Goal: Check status

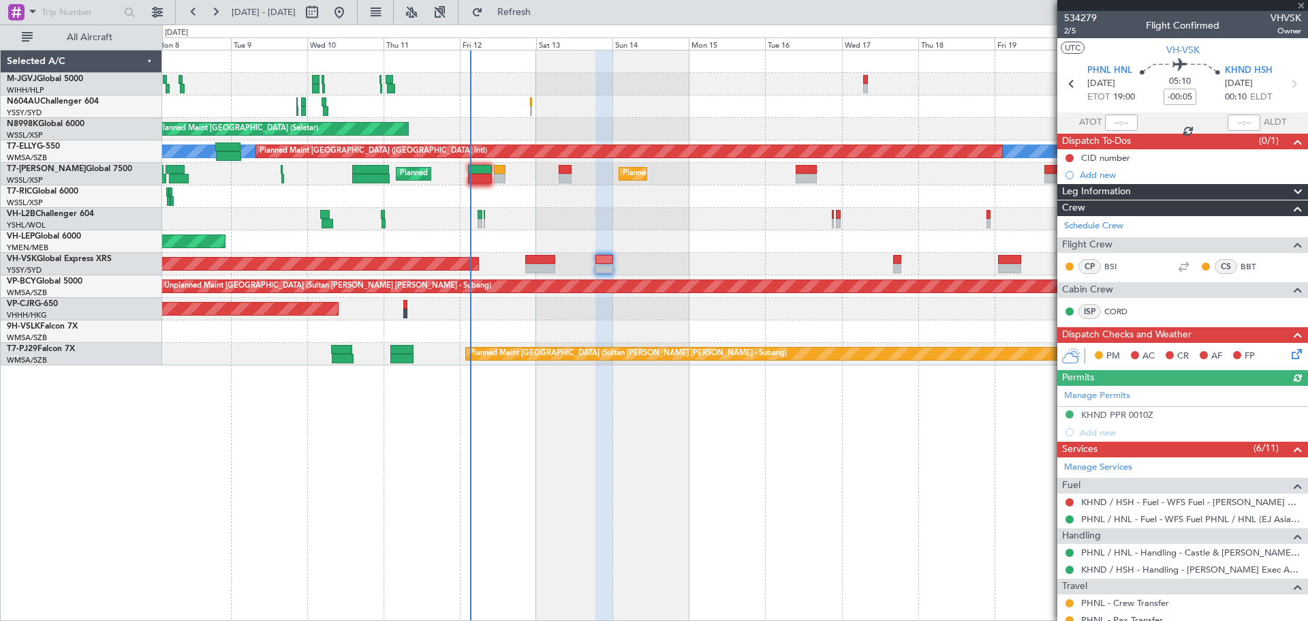
scroll to position [331, 0]
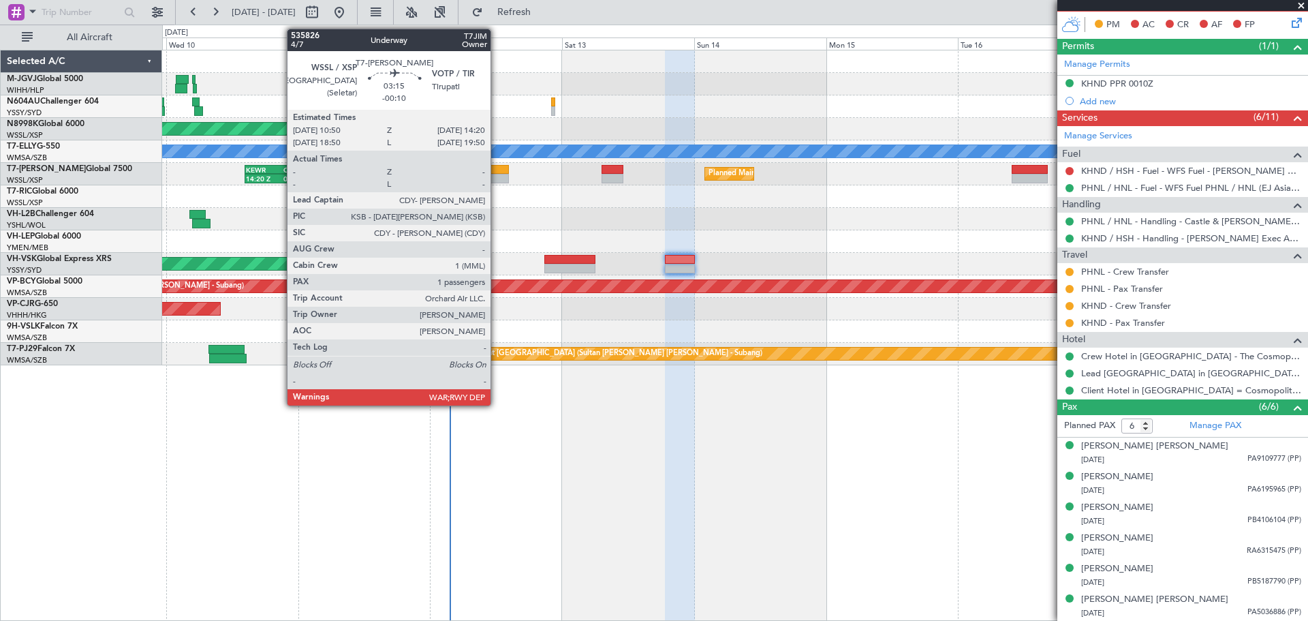
click at [497, 177] on div at bounding box center [499, 179] width 20 height 10
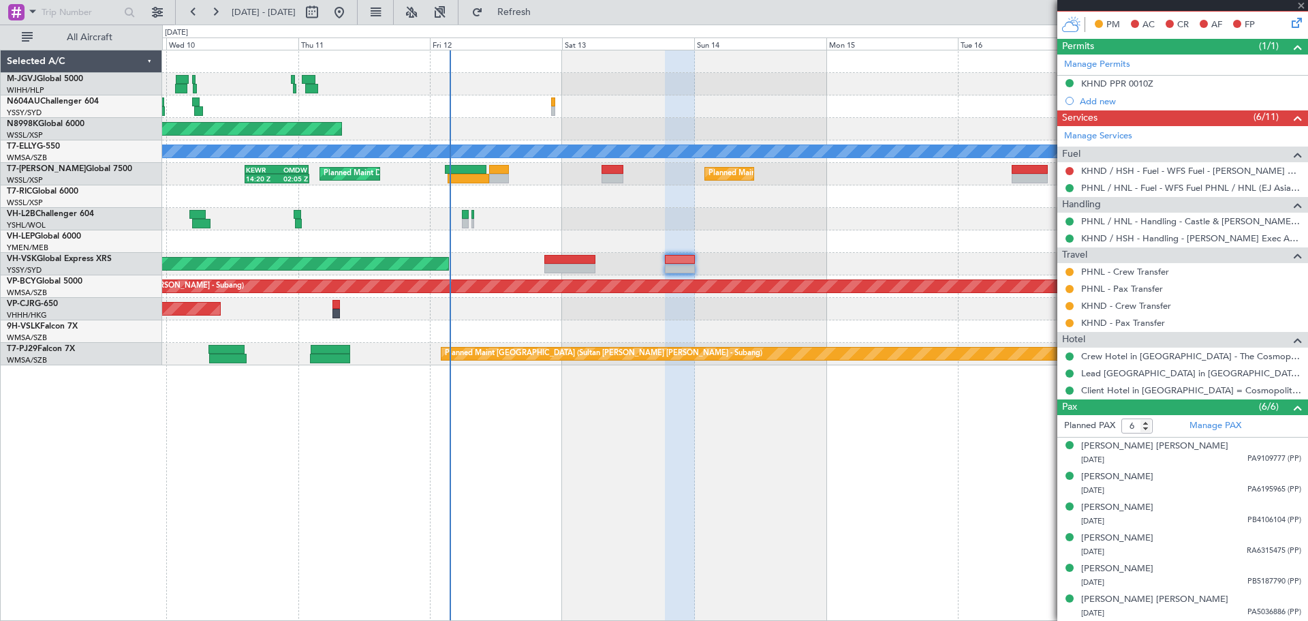
type input "-00:10"
type input "1"
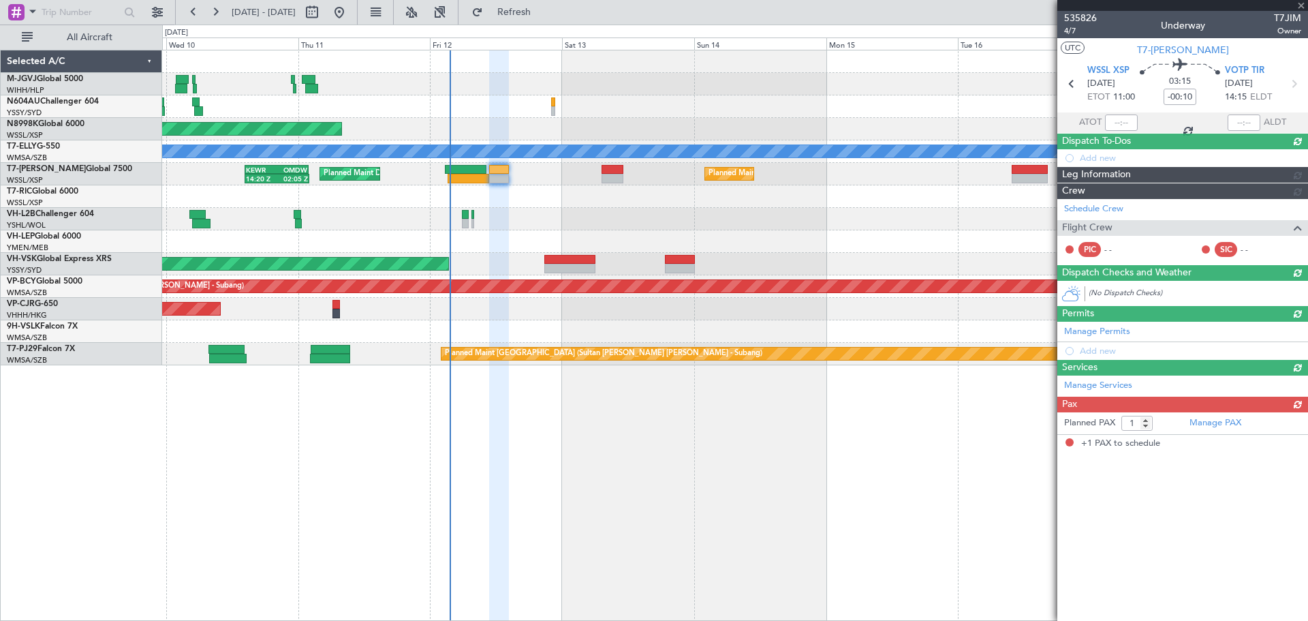
scroll to position [0, 0]
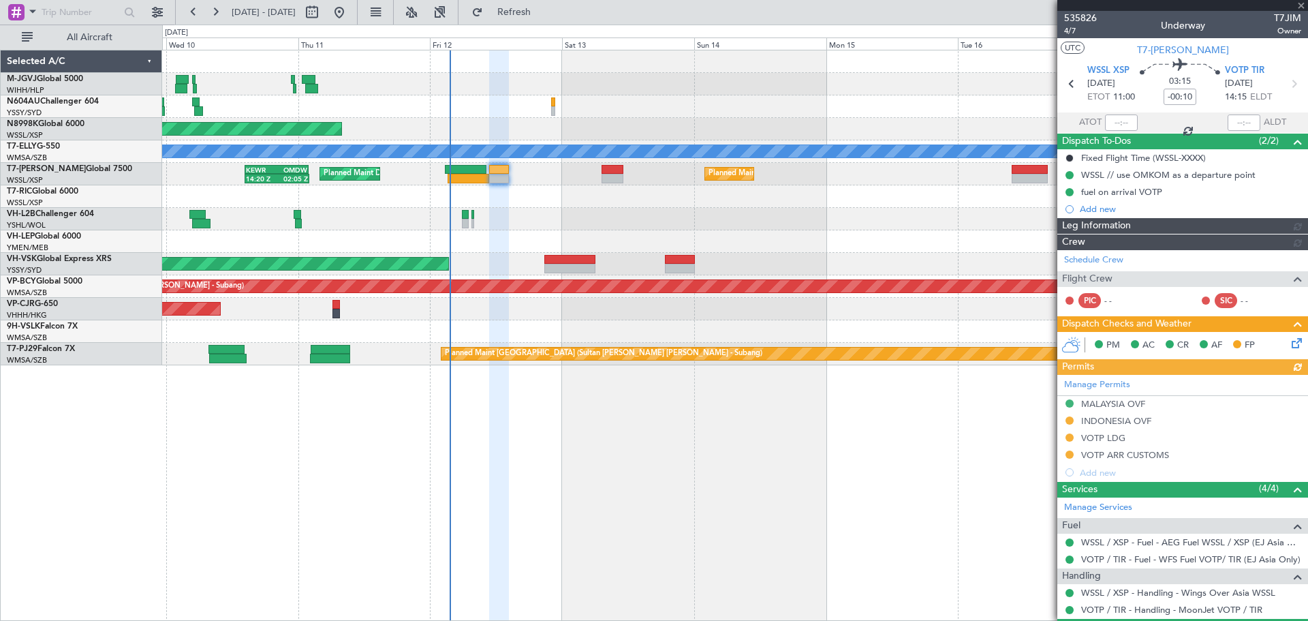
type input "[PERSON_NAME] (KYA)"
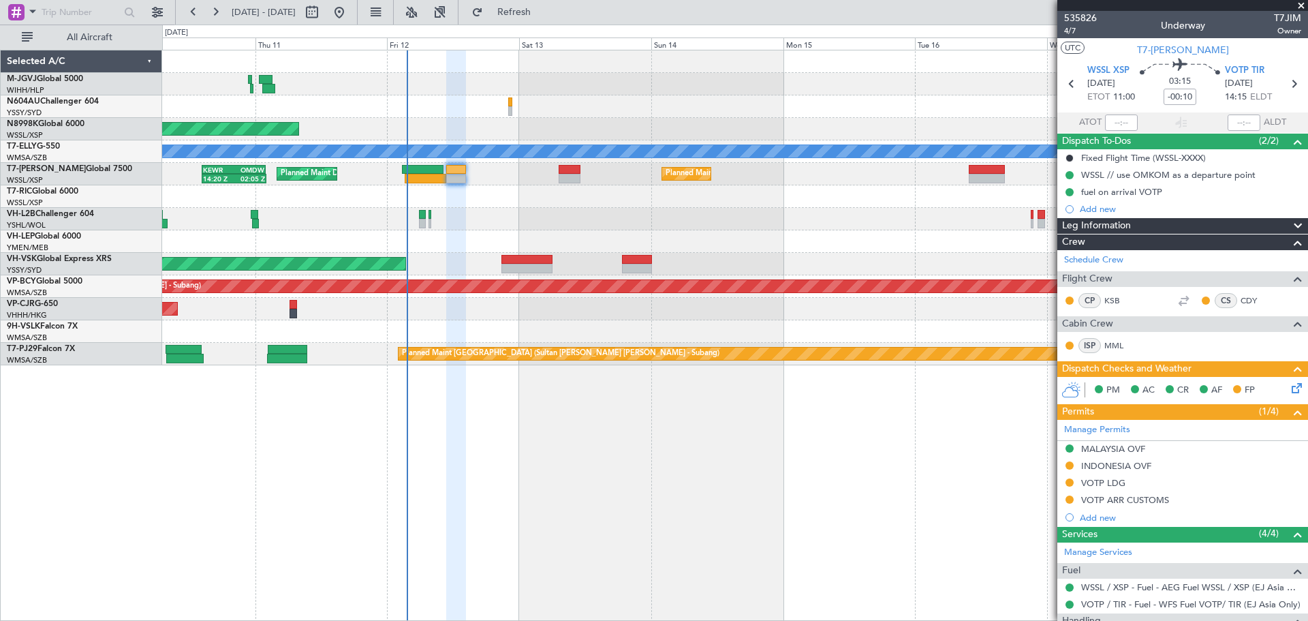
click at [770, 201] on div at bounding box center [734, 196] width 1145 height 22
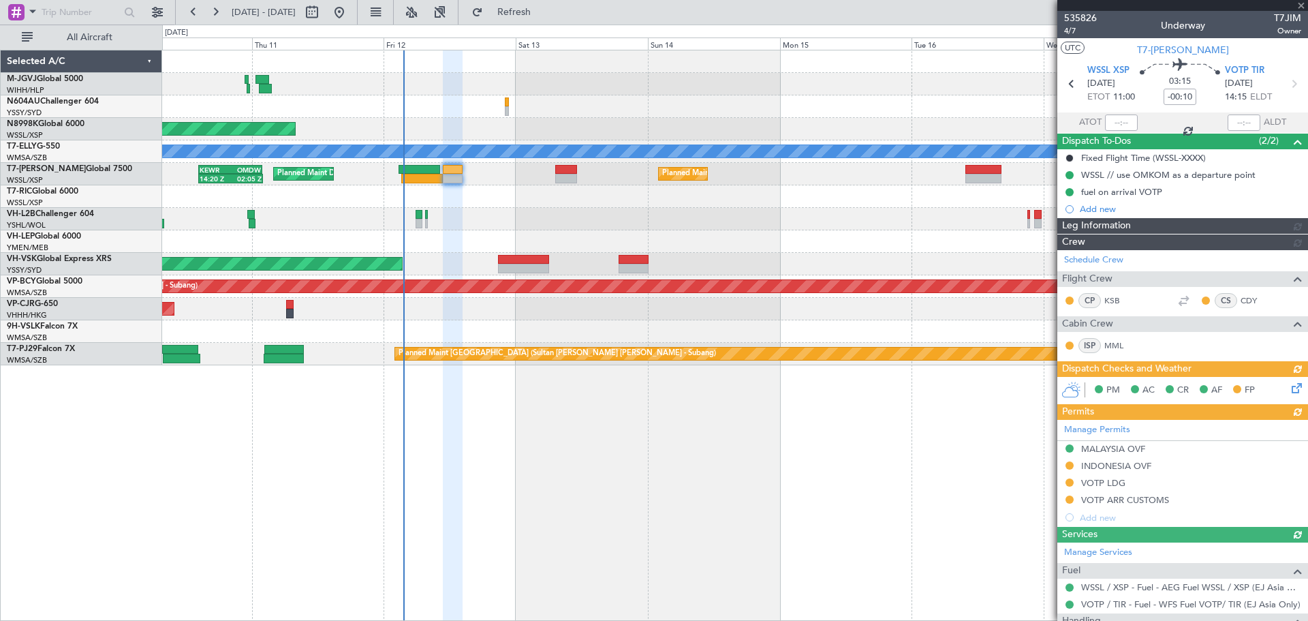
type input "[PERSON_NAME] (KYA)"
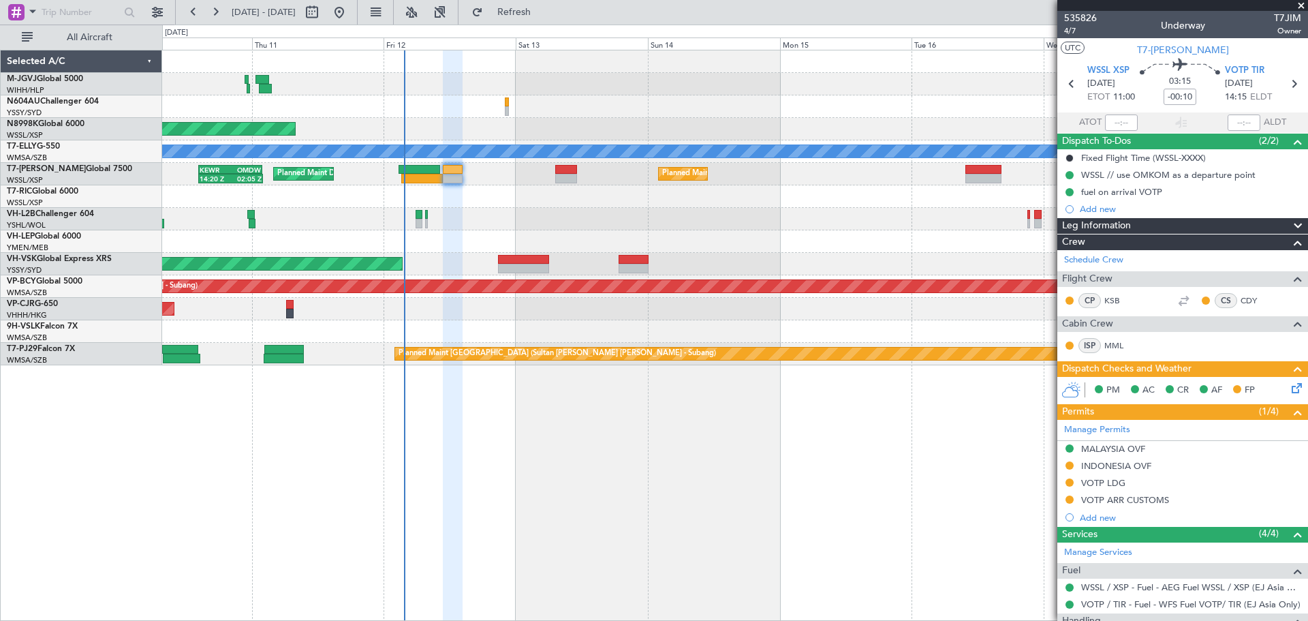
click at [757, 441] on div "Planned Maint [GEOGRAPHIC_DATA] (Seletar) Planned Maint [GEOGRAPHIC_DATA] ([GEO…" at bounding box center [735, 335] width 1146 height 571
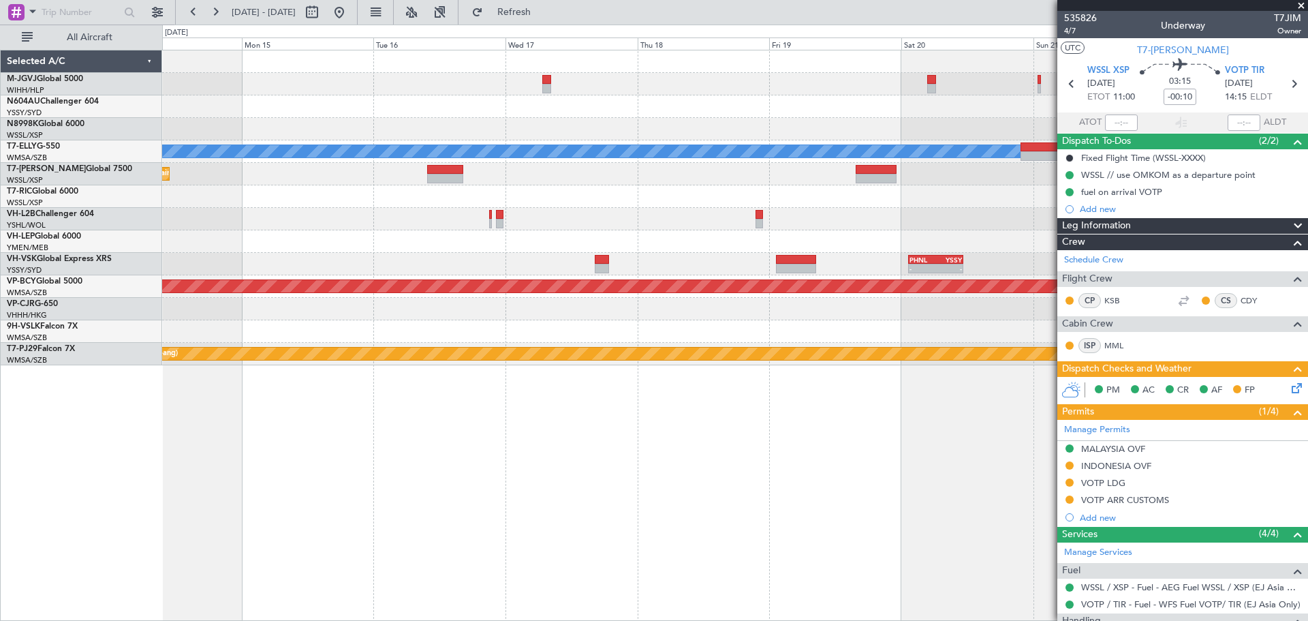
click at [516, 496] on div "Planned Maint [GEOGRAPHIC_DATA] ([GEOGRAPHIC_DATA] Intl) [PERSON_NAME] Planned …" at bounding box center [735, 335] width 1146 height 571
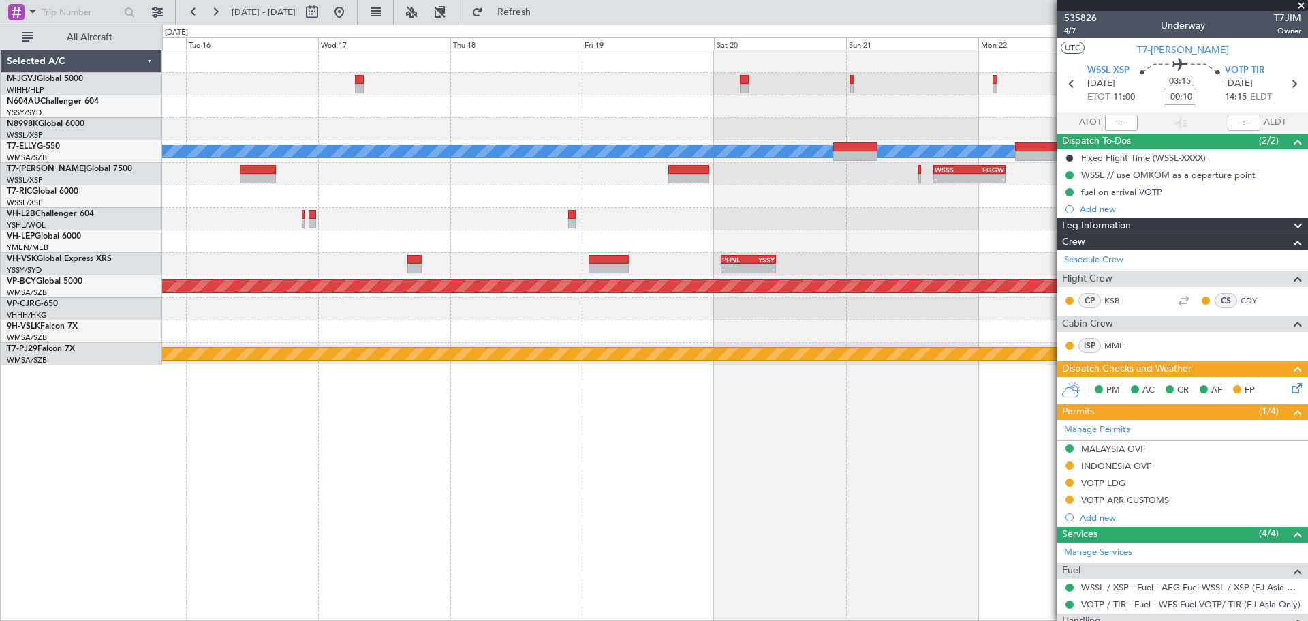
click at [525, 465] on div "Planned Maint [GEOGRAPHIC_DATA] ([GEOGRAPHIC_DATA] Intl) [PERSON_NAME] - - WSSS…" at bounding box center [735, 335] width 1146 height 571
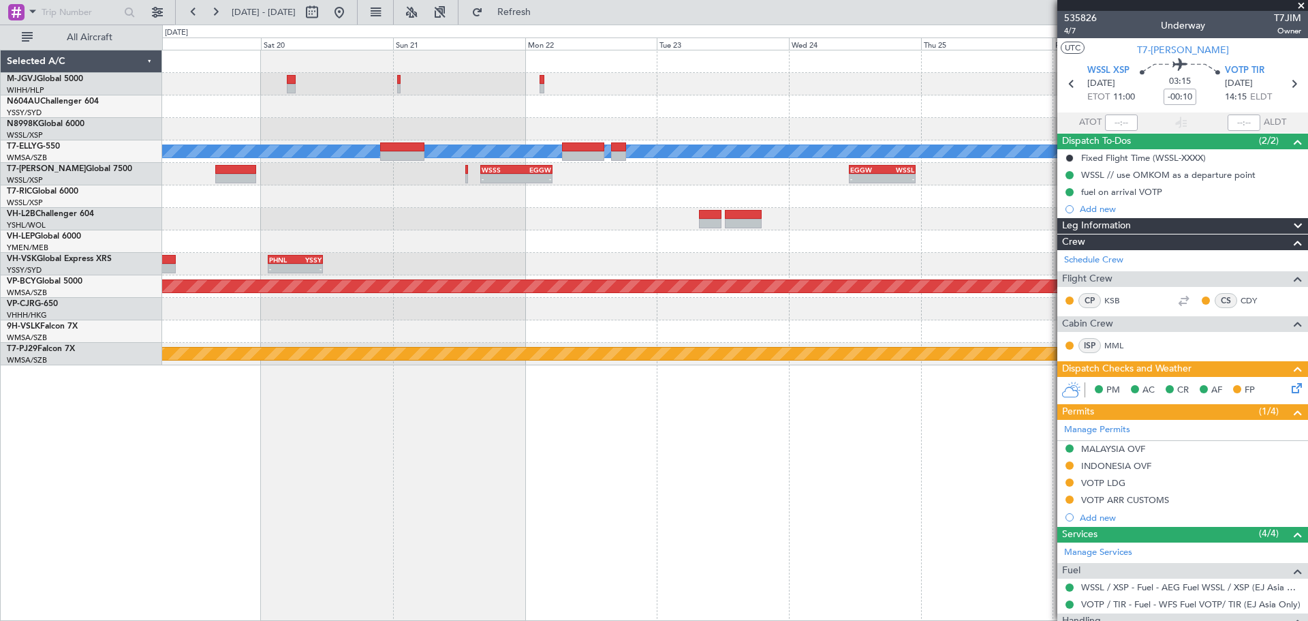
click at [272, 524] on div "[PERSON_NAME] Planned Maint [GEOGRAPHIC_DATA] ([GEOGRAPHIC_DATA]) - - WSSS 16:0…" at bounding box center [735, 335] width 1146 height 571
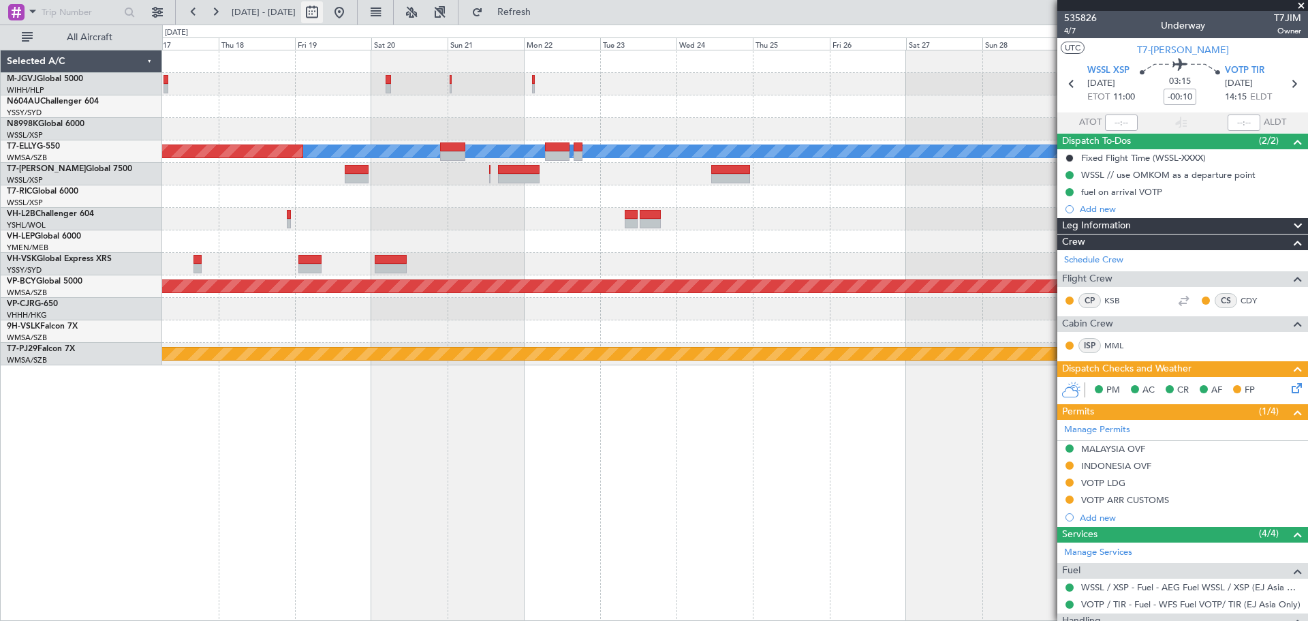
click at [323, 14] on button at bounding box center [312, 12] width 22 height 22
select select "9"
select select "2025"
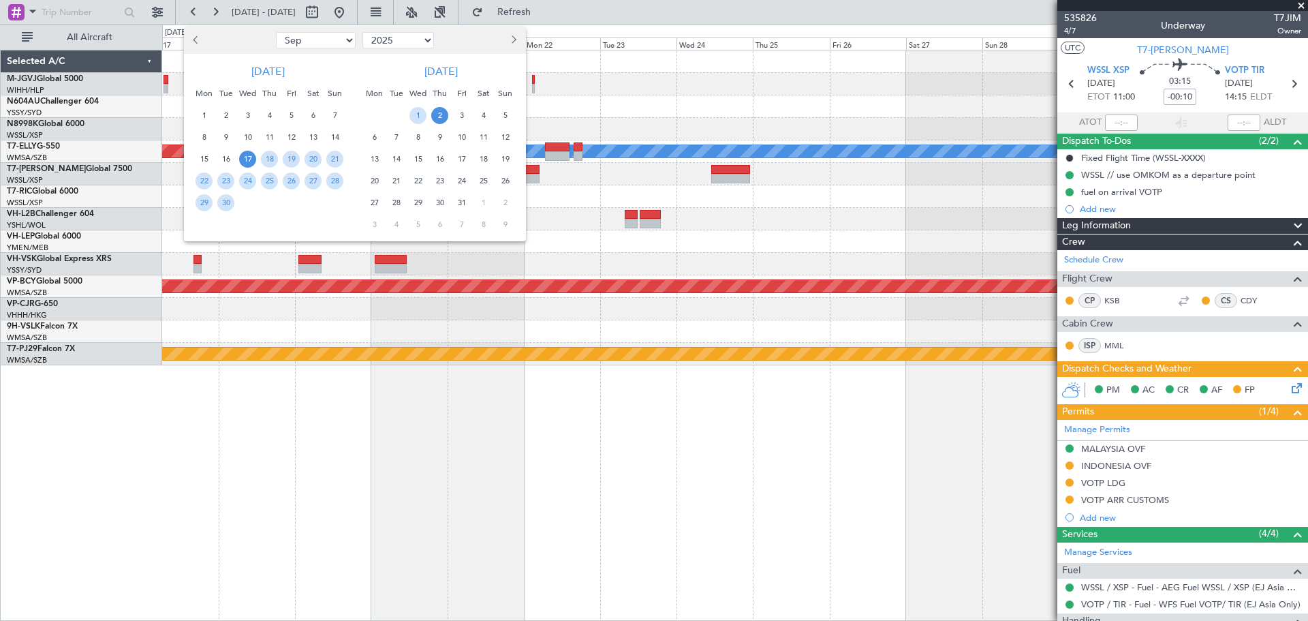
click at [516, 41] on button "Next month" at bounding box center [512, 40] width 15 height 22
select select "11"
click at [266, 157] on span "13" at bounding box center [269, 159] width 17 height 17
click at [277, 183] on span "20" at bounding box center [269, 180] width 17 height 17
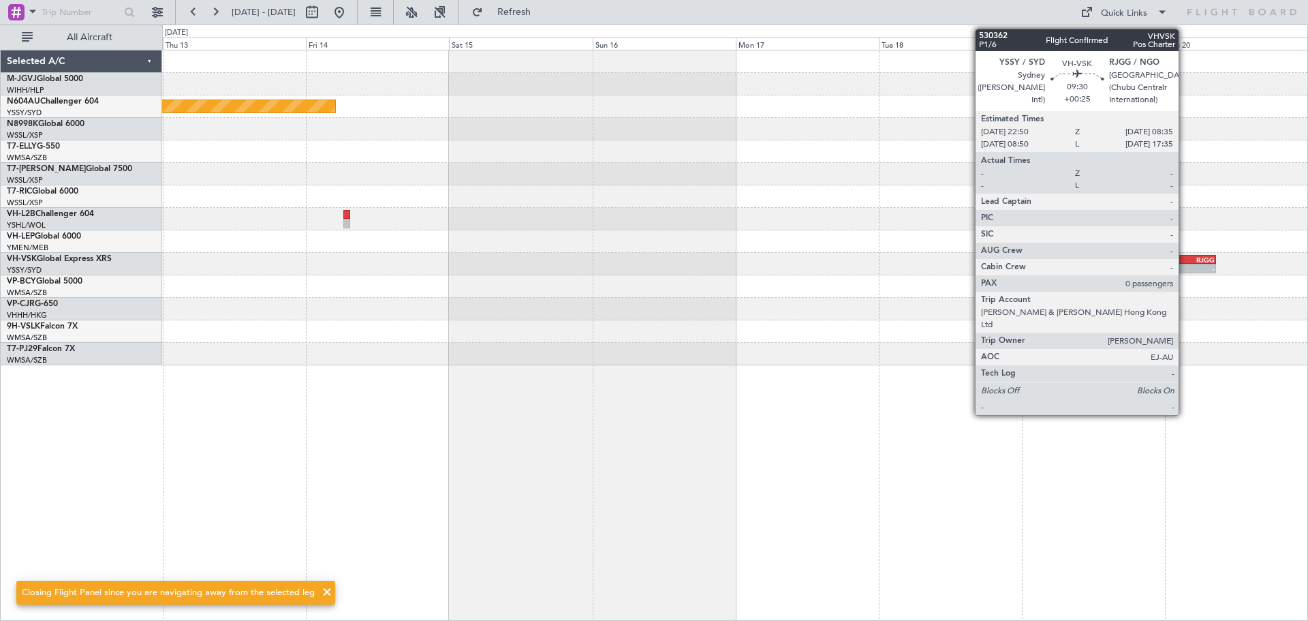
click at [1184, 261] on div "YSSY" at bounding box center [1173, 259] width 28 height 8
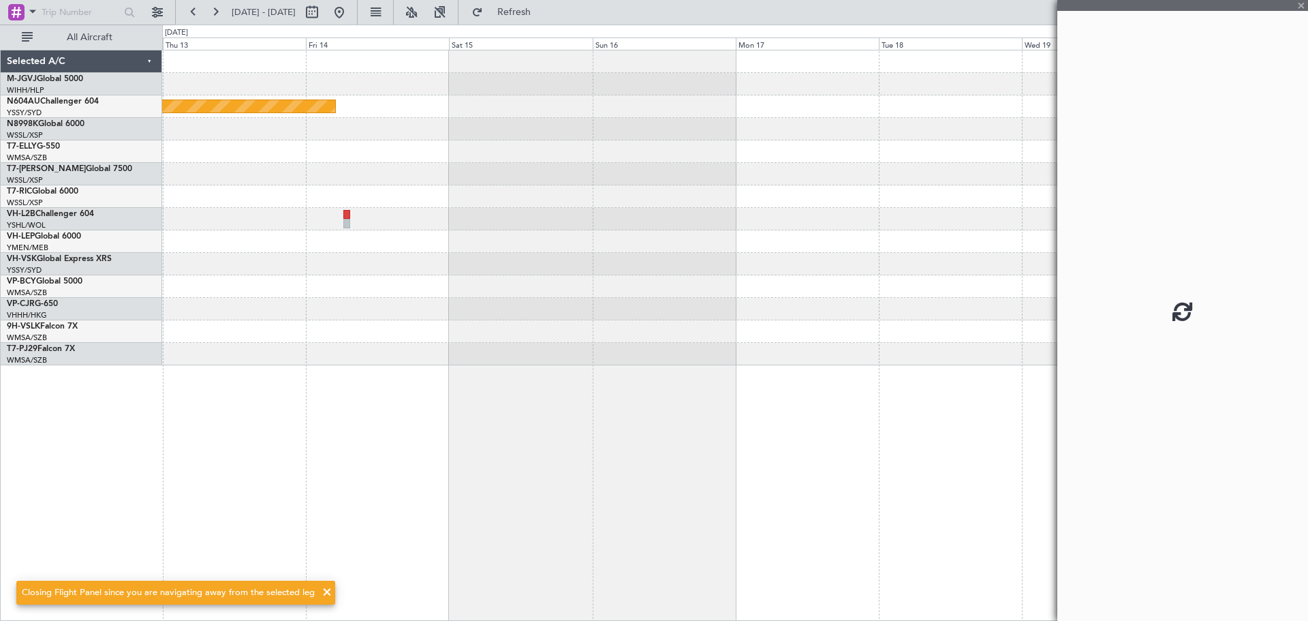
drag, startPoint x: 1151, startPoint y: 270, endPoint x: 528, endPoint y: 339, distance: 627.1
click at [529, 339] on fb-app "[DATE] - [DATE] Refresh Quick Links All Aircraft Planned Maint Sydney ([PERSON_…" at bounding box center [654, 315] width 1308 height 610
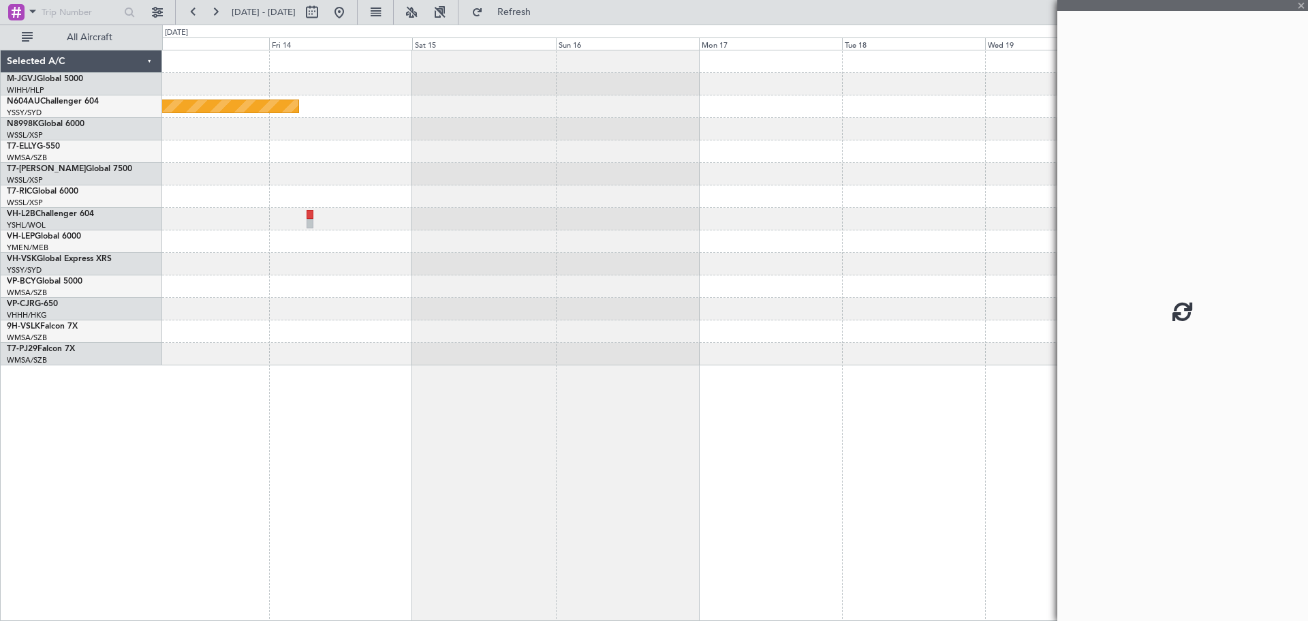
click at [176, 400] on div "Planned Maint Sydney ([PERSON_NAME] Intl) - - YSSY 22:50 Z RJGG 08:35 Z" at bounding box center [735, 335] width 1146 height 571
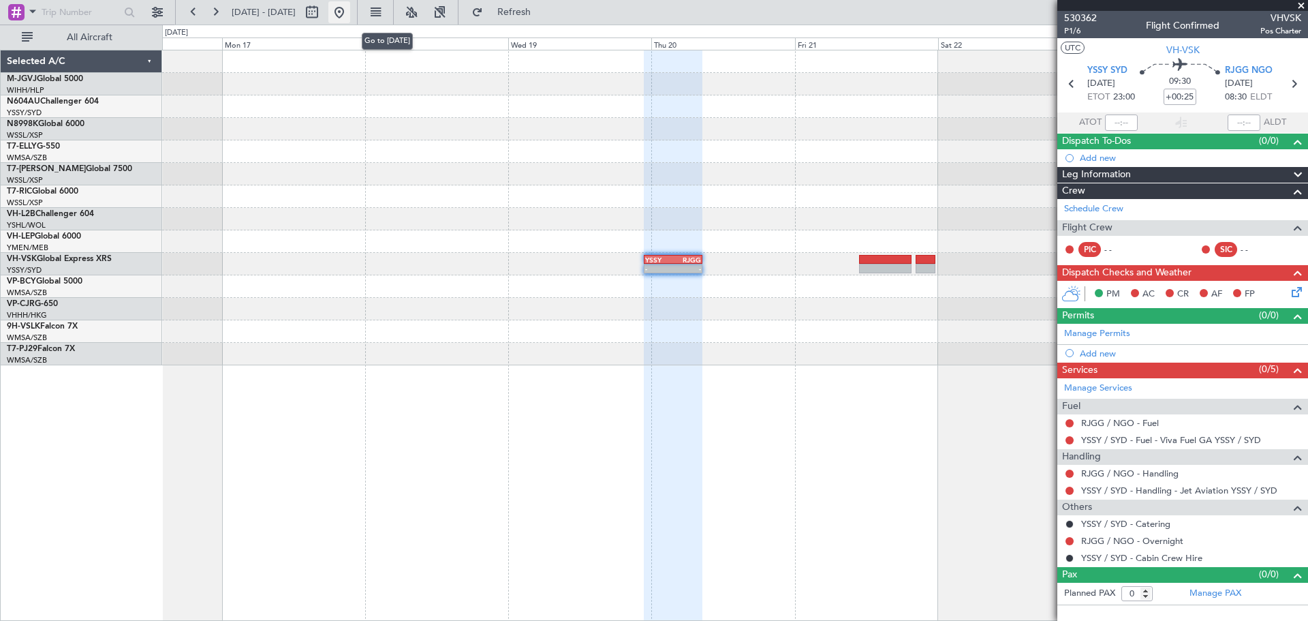
click at [350, 12] on button at bounding box center [339, 12] width 22 height 22
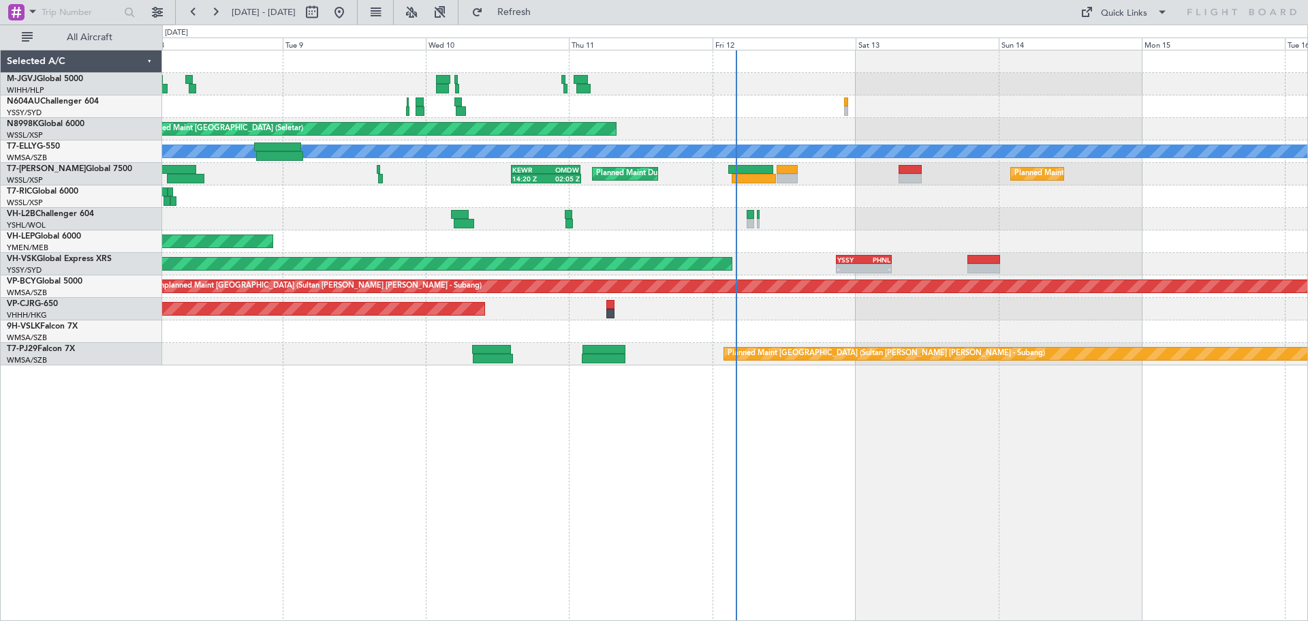
click at [923, 492] on div "Planned Maint [GEOGRAPHIC_DATA] (Seletar) Planned Maint [GEOGRAPHIC_DATA] ([GEO…" at bounding box center [735, 335] width 1146 height 571
